Goal: Task Accomplishment & Management: Manage account settings

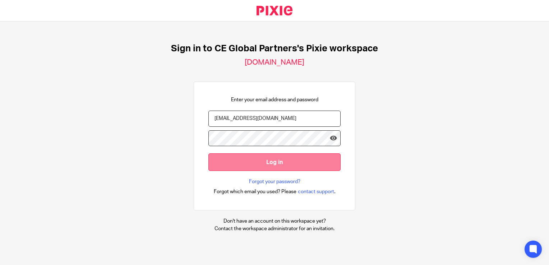
type input "[EMAIL_ADDRESS][DOMAIN_NAME]"
click at [284, 167] on input "Log in" at bounding box center [274, 162] width 132 height 18
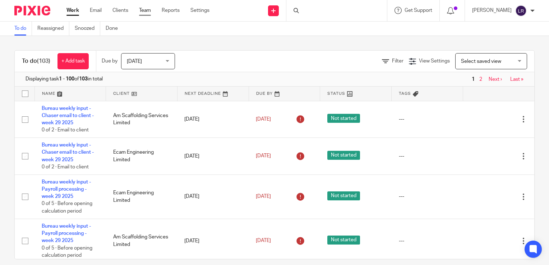
click at [146, 11] on link "Team" at bounding box center [145, 10] width 12 height 7
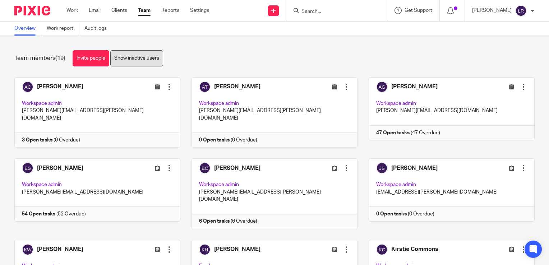
click at [138, 57] on link "Show inactive users" at bounding box center [136, 58] width 53 height 16
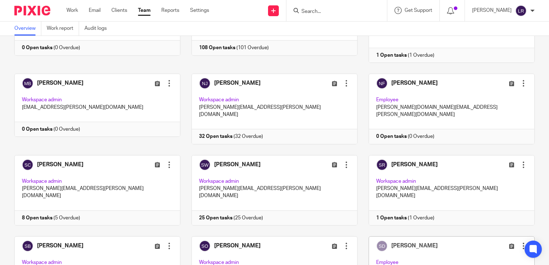
scroll to position [323, 0]
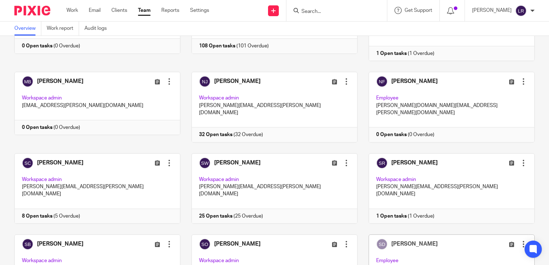
click at [520, 241] on div at bounding box center [523, 244] width 7 height 7
click at [496, 169] on span "Resend invitation" at bounding box center [496, 169] width 39 height 5
